Goal: Task Accomplishment & Management: Manage account settings

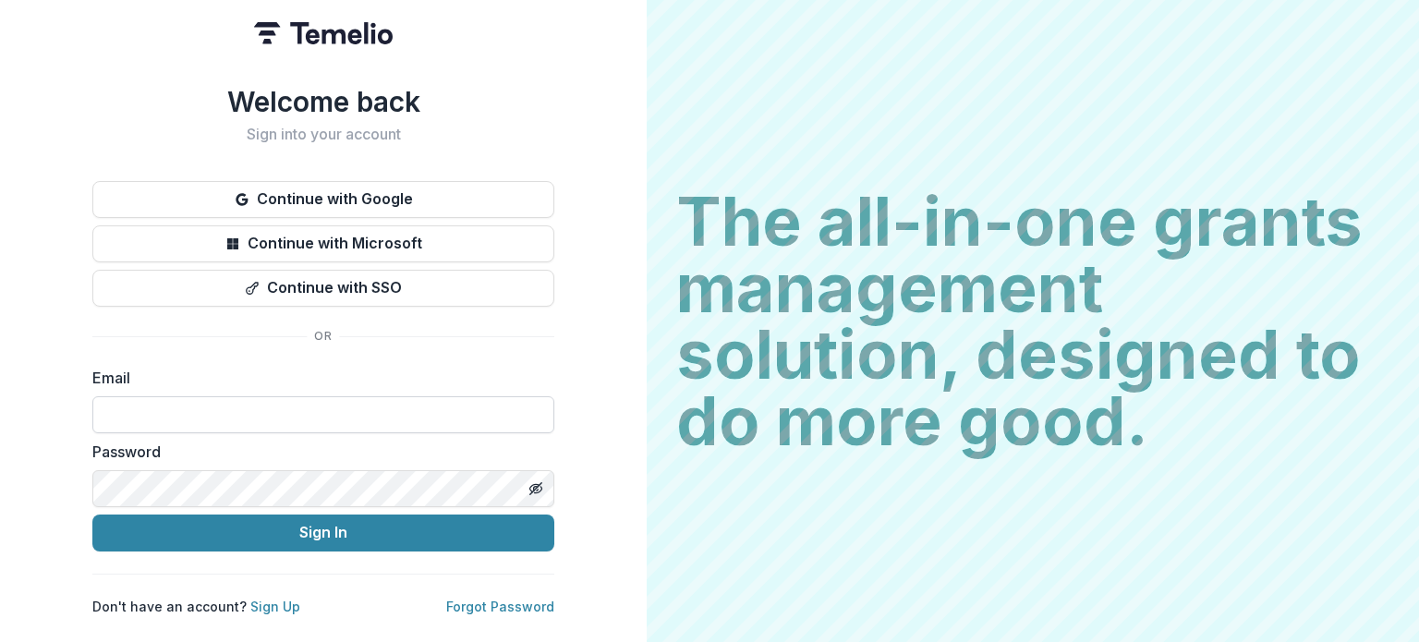
click at [130, 402] on input at bounding box center [323, 414] width 462 height 37
type input "**********"
click at [92, 514] on button "Sign In" at bounding box center [323, 532] width 462 height 37
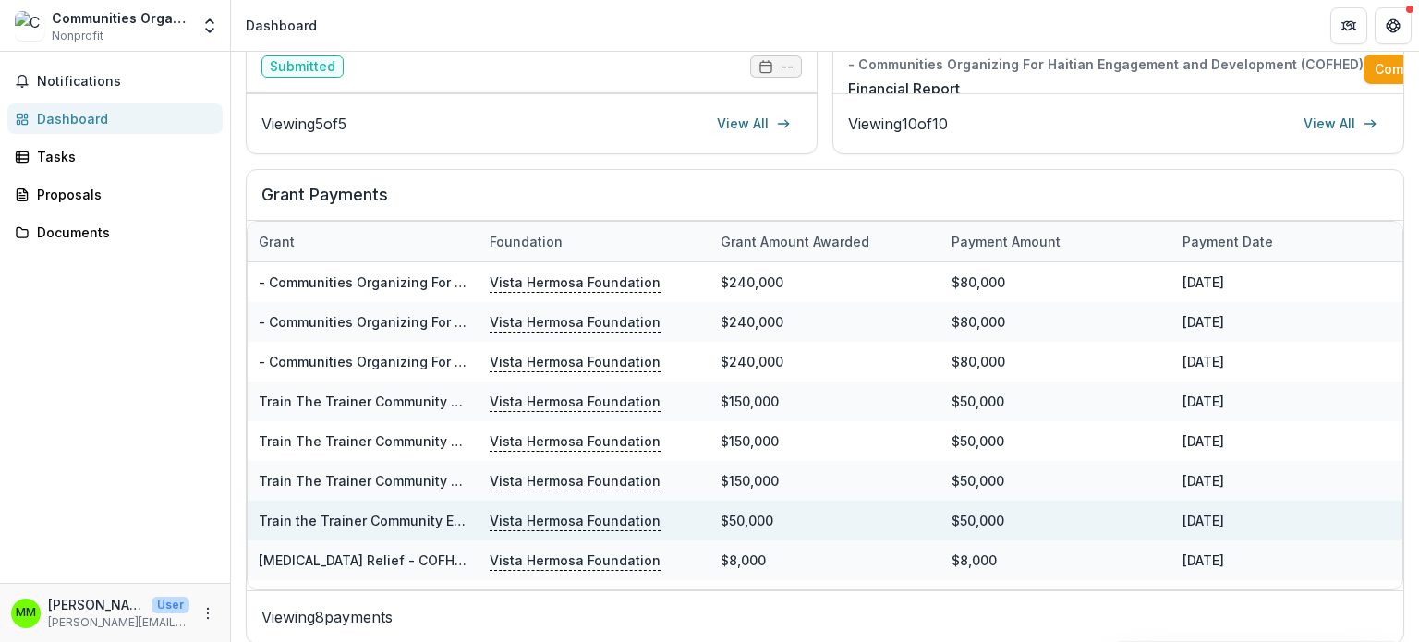
scroll to position [622, 0]
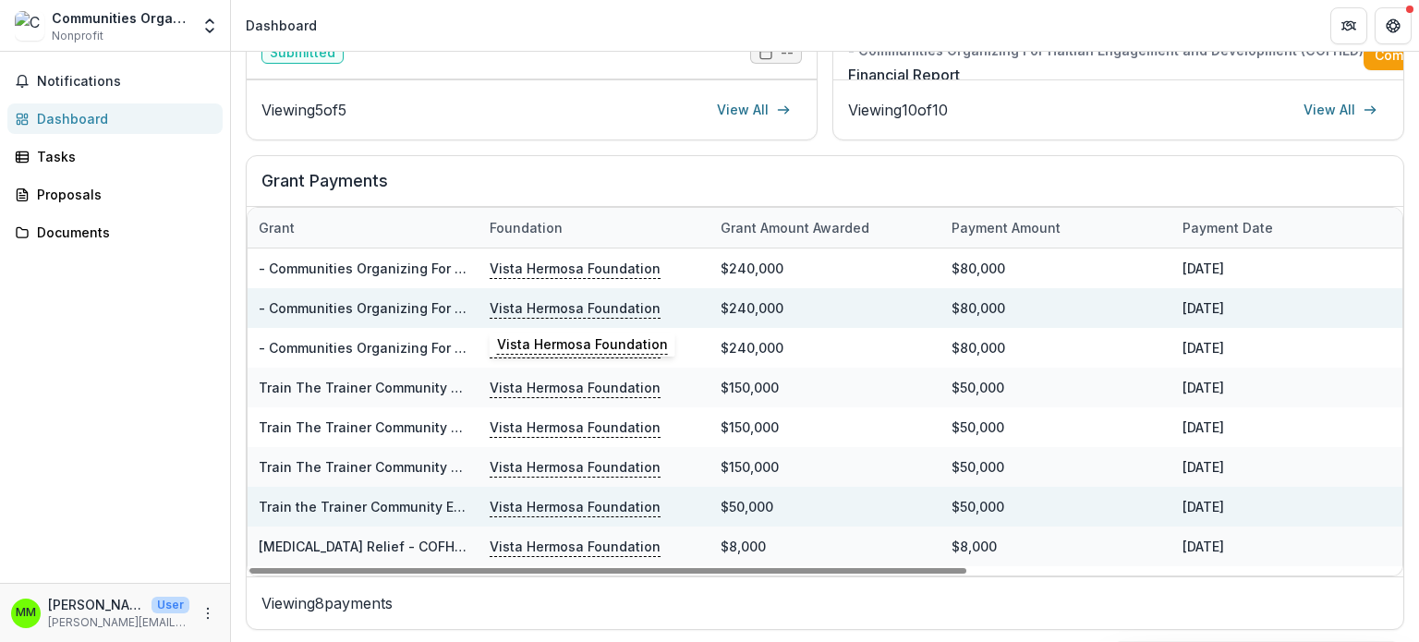
click at [562, 308] on p "Vista Hermosa Foundation" at bounding box center [575, 307] width 171 height 20
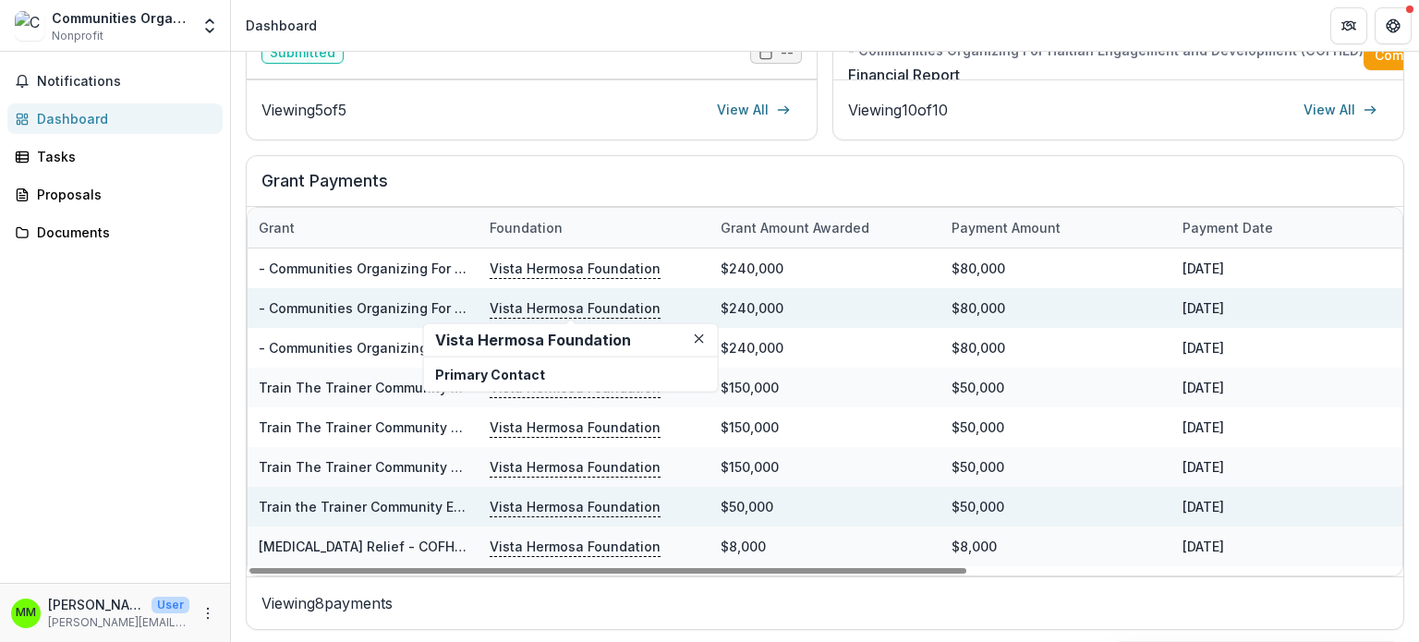
click at [1209, 302] on div "[DATE]" at bounding box center [1286, 308] width 231 height 40
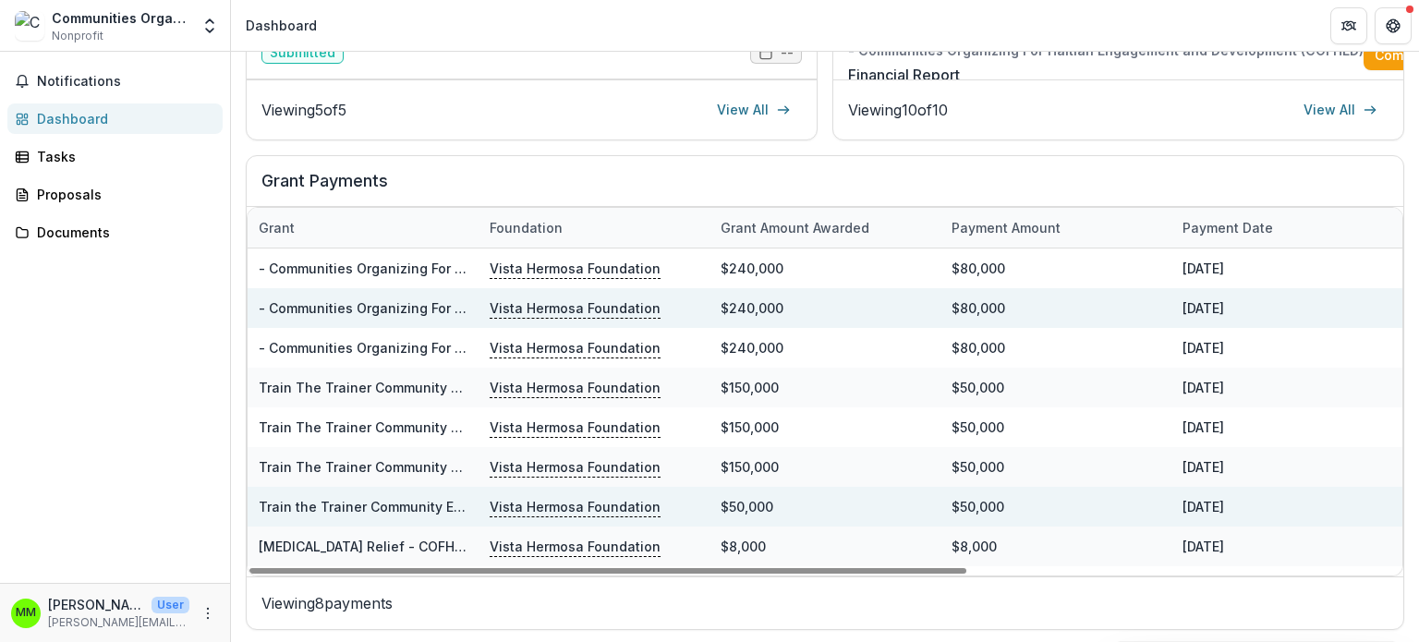
click at [998, 303] on div "$80,000" at bounding box center [1055, 308] width 231 height 40
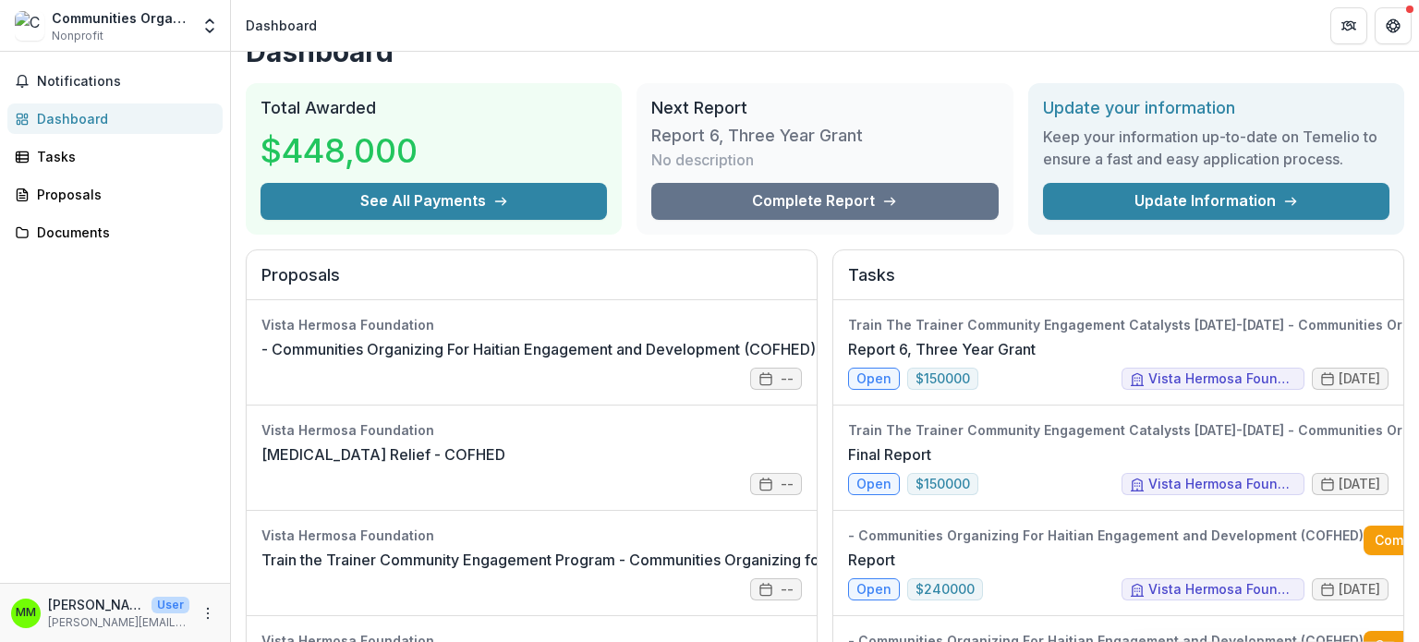
scroll to position [0, 0]
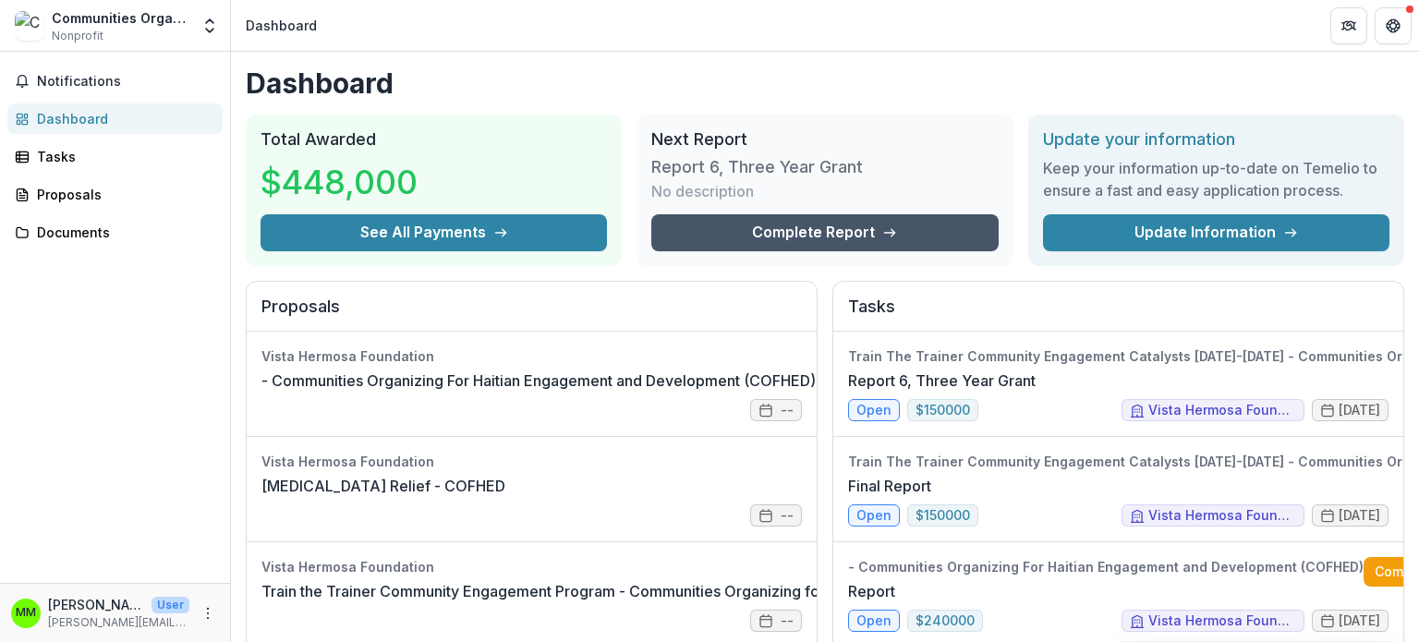
click at [806, 227] on link "Complete Report" at bounding box center [824, 232] width 346 height 37
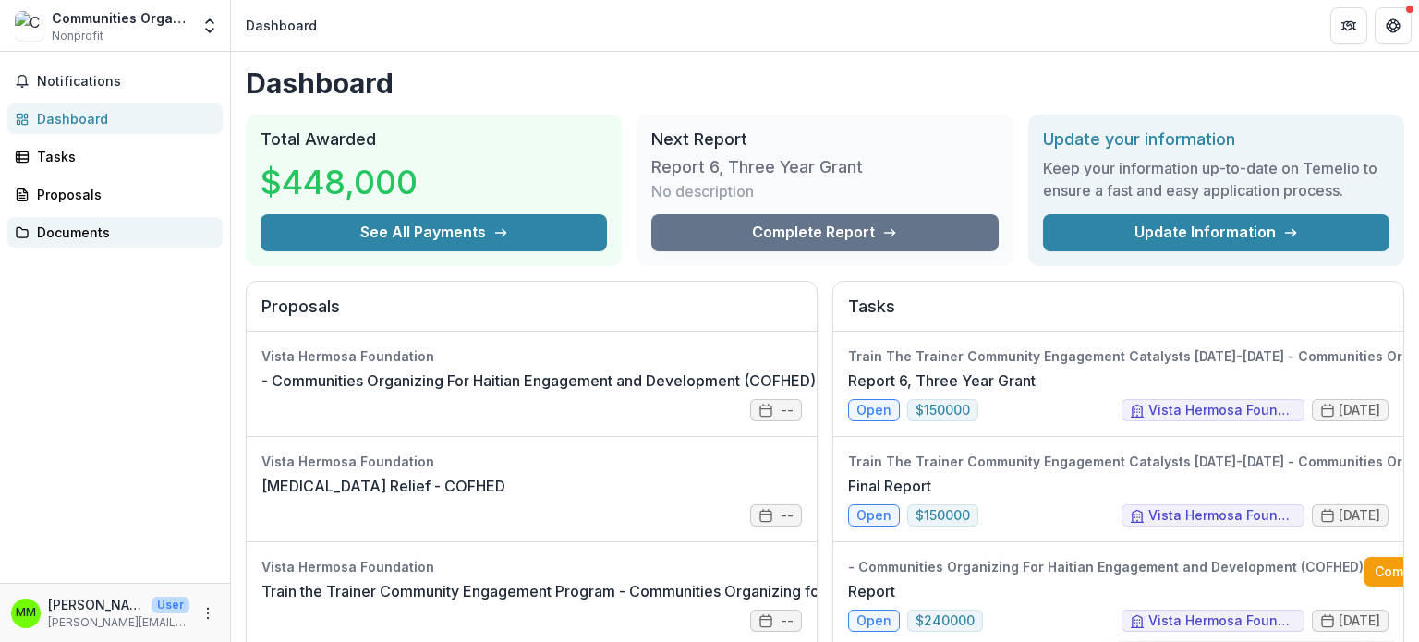
click at [57, 234] on div "Documents" at bounding box center [122, 232] width 171 height 19
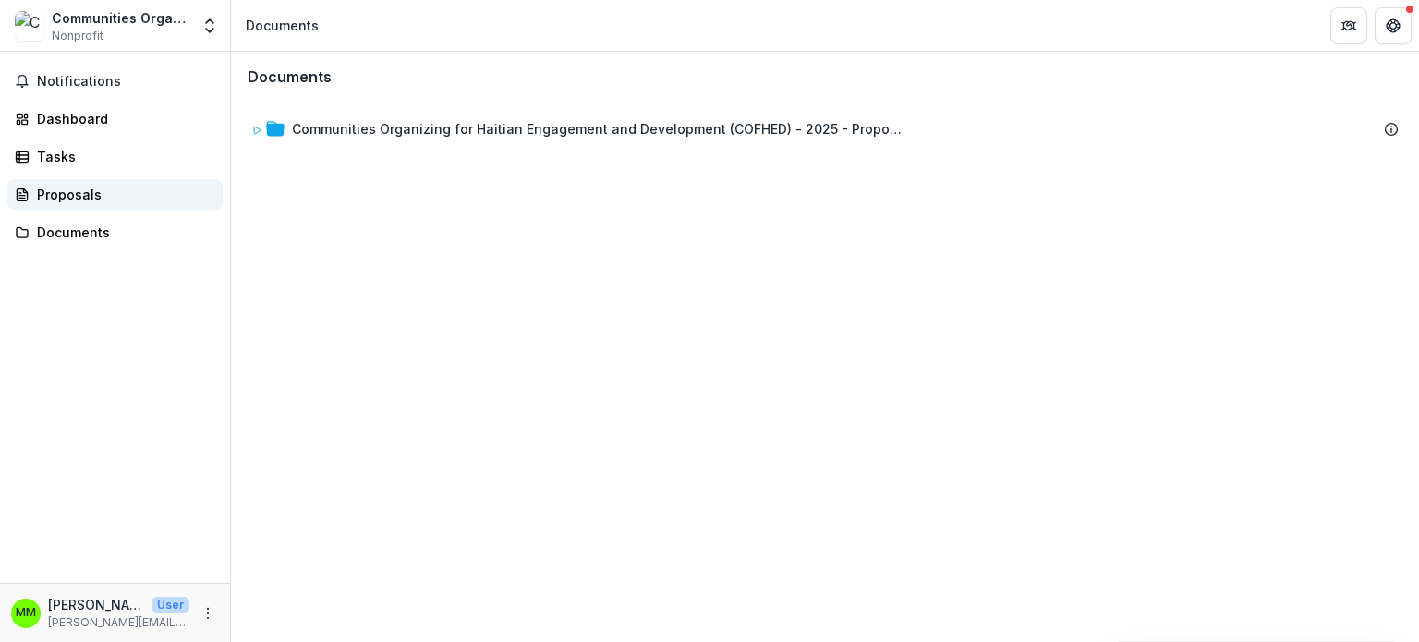
click at [69, 195] on div "Proposals" at bounding box center [122, 194] width 171 height 19
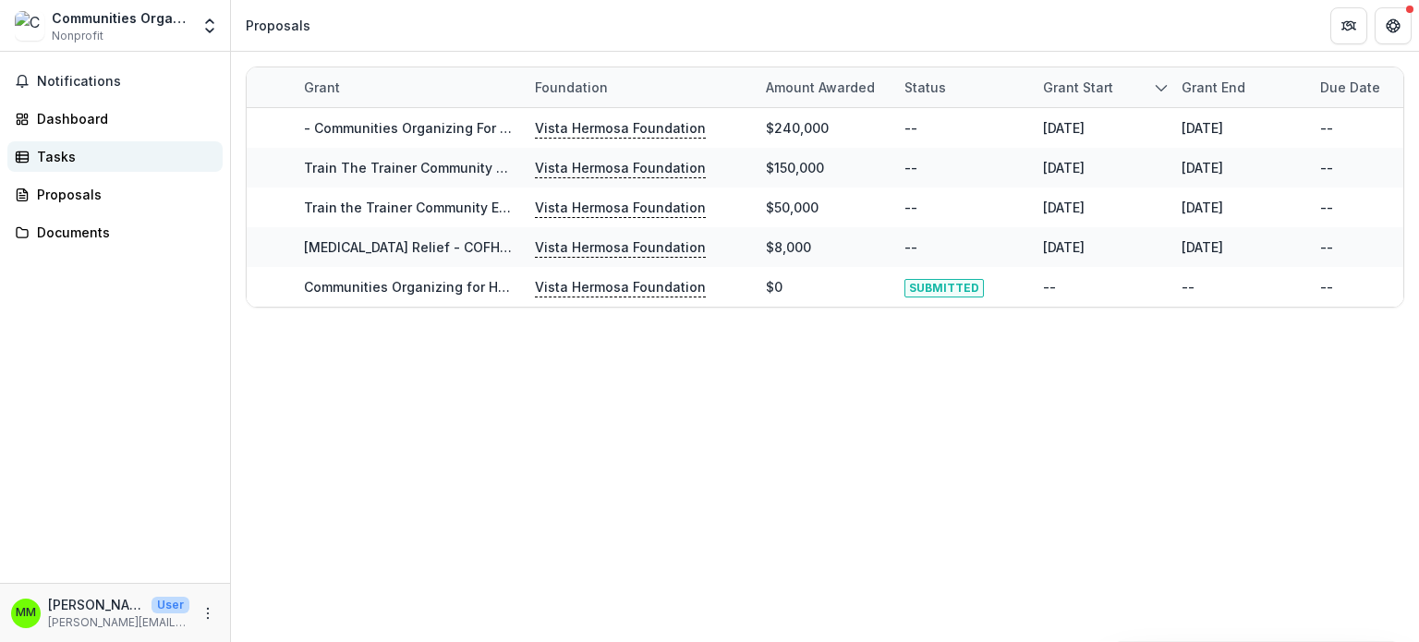
click at [62, 154] on div "Tasks" at bounding box center [122, 156] width 171 height 19
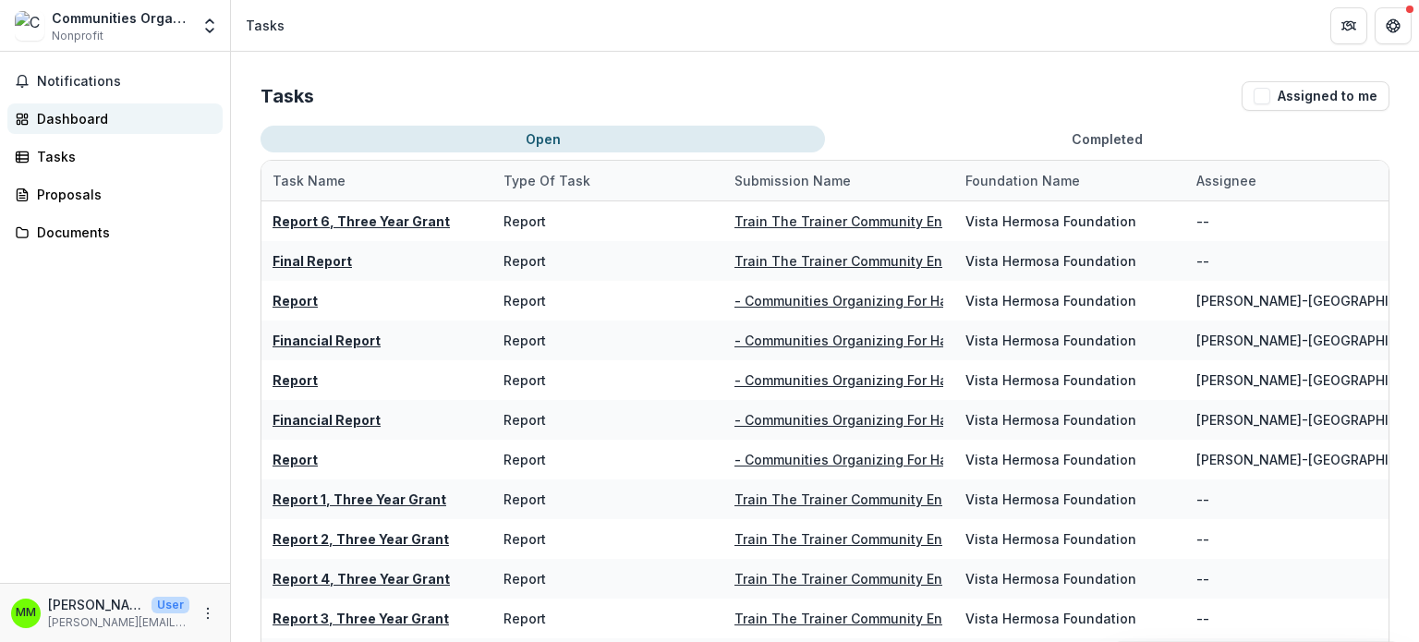
click at [72, 114] on div "Dashboard" at bounding box center [122, 118] width 171 height 19
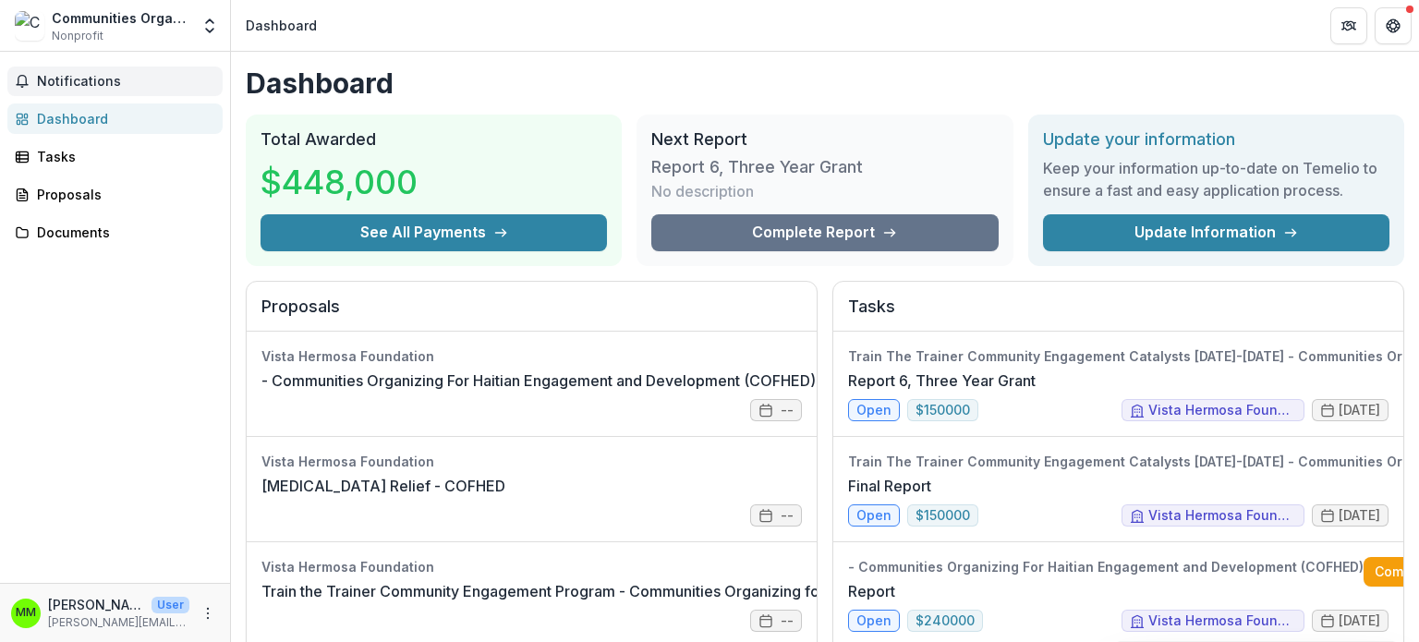
click at [84, 74] on span "Notifications" at bounding box center [126, 82] width 178 height 16
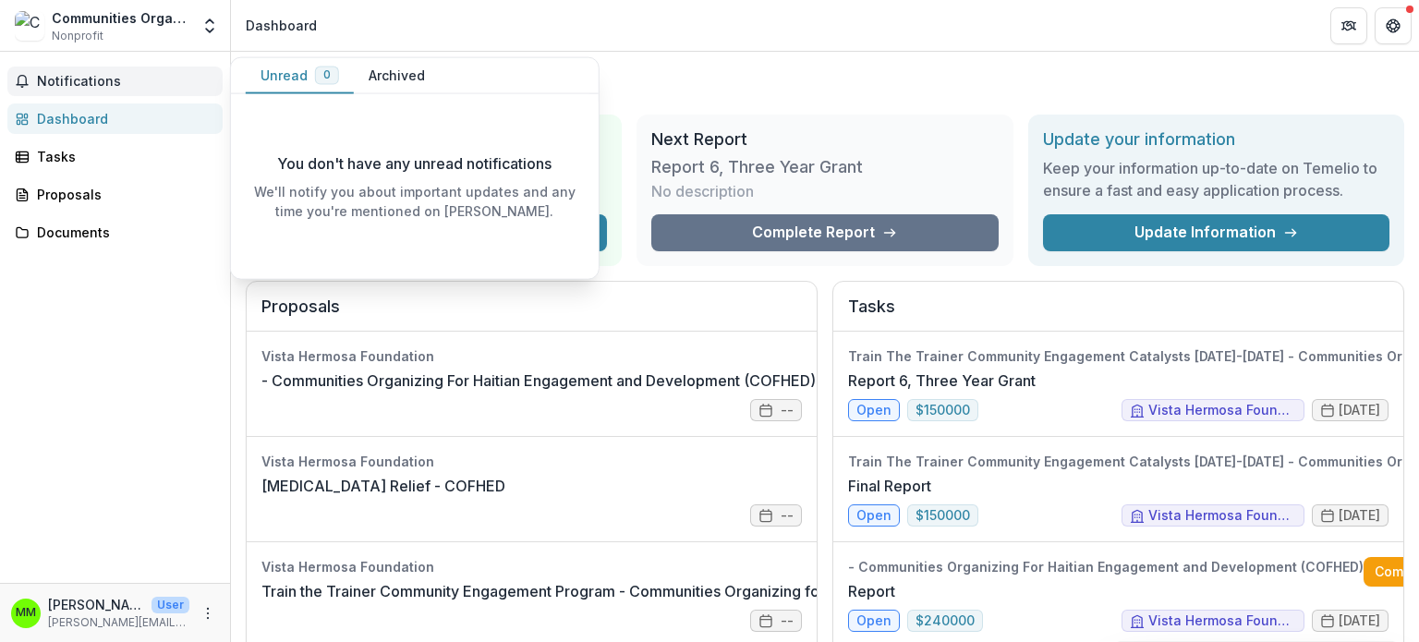
click at [275, 78] on button "Unread 0" at bounding box center [300, 76] width 108 height 36
click at [386, 72] on button "Archived" at bounding box center [397, 76] width 86 height 36
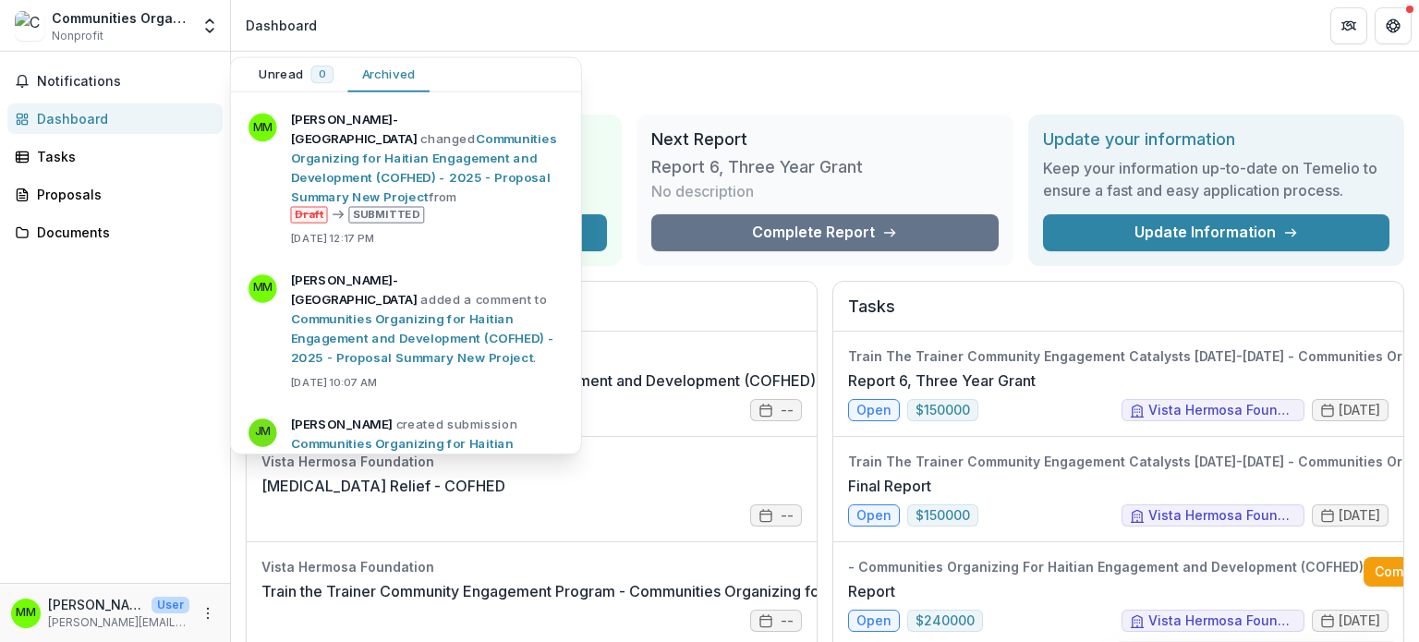
click at [115, 323] on div "Notifications Unread 0 Archived You don't have any unread notifications We'll n…" at bounding box center [115, 317] width 230 height 531
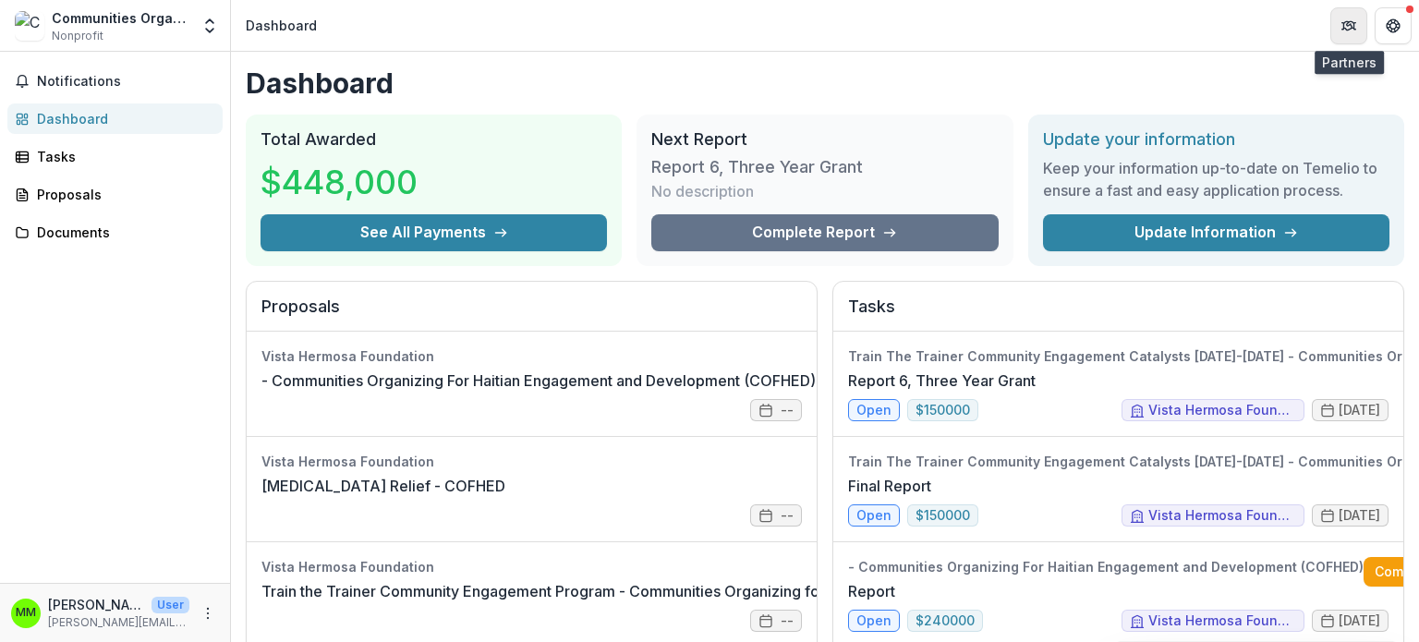
click at [1345, 23] on icon "Partners" at bounding box center [1348, 25] width 15 height 15
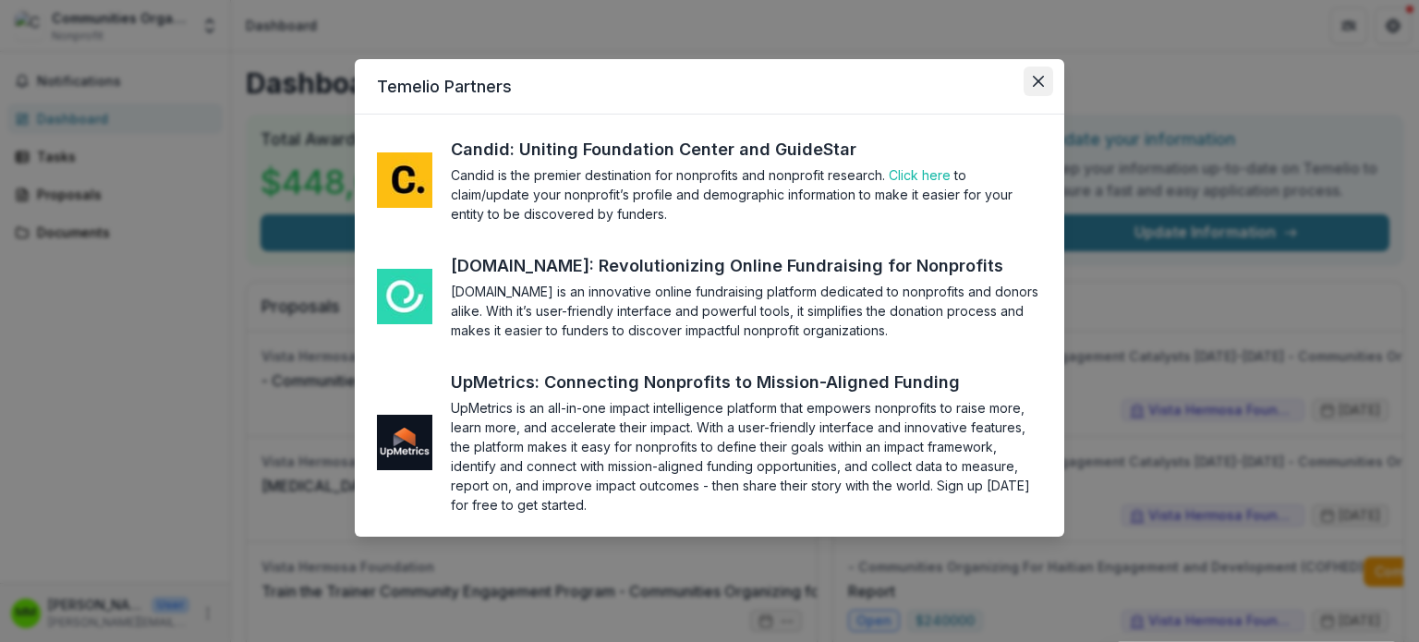
click at [1034, 80] on icon "Close" at bounding box center [1038, 81] width 11 height 11
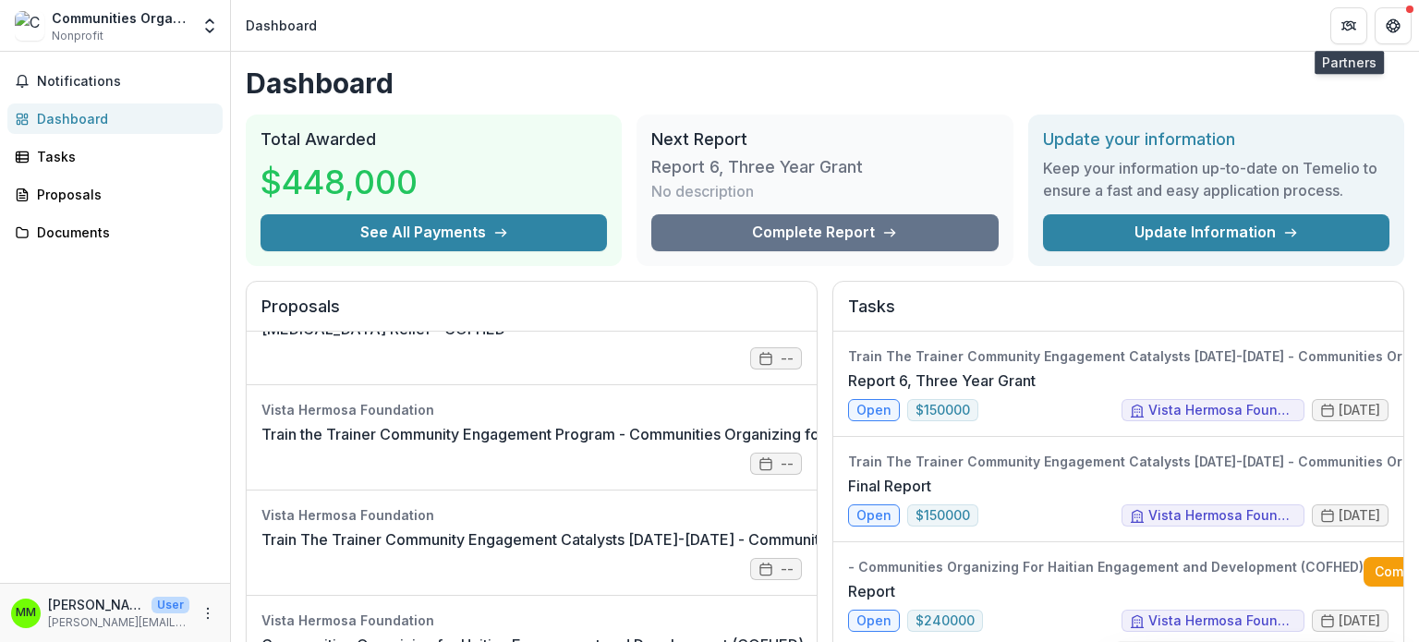
scroll to position [170, 0]
click at [211, 611] on icon "More" at bounding box center [207, 613] width 15 height 15
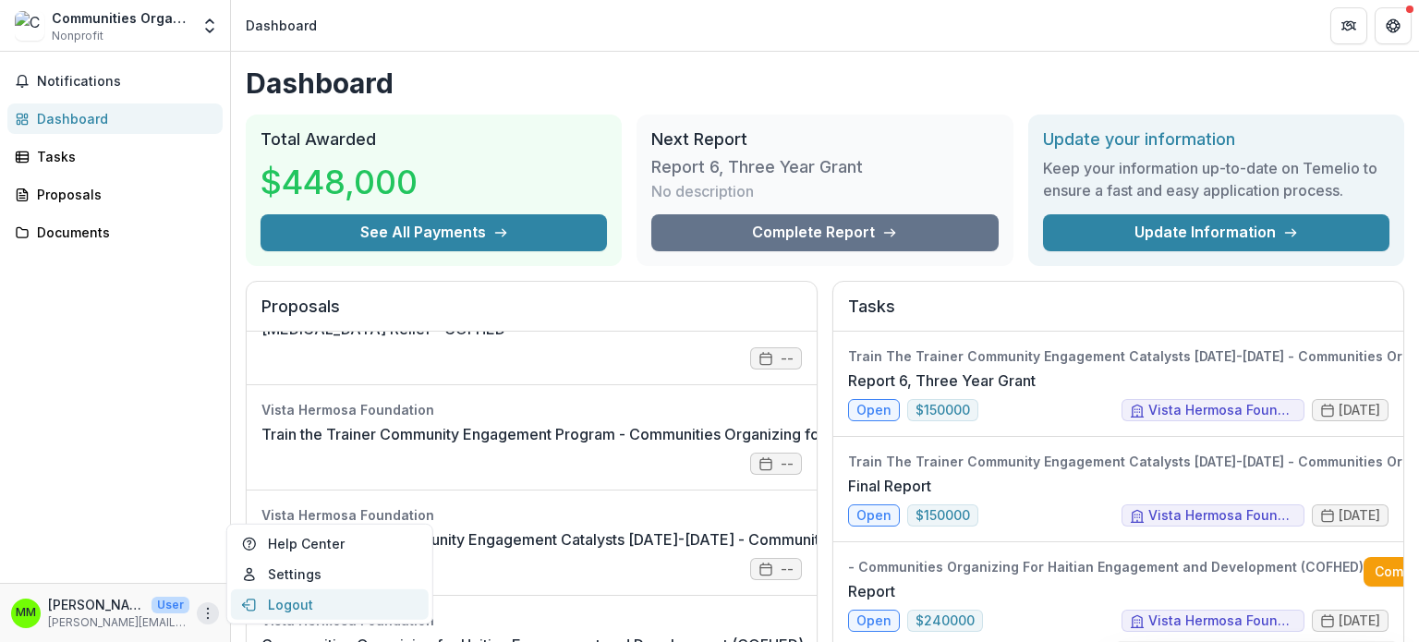
click at [280, 604] on button "Logout" at bounding box center [330, 604] width 198 height 30
